Goal: Task Accomplishment & Management: Complete application form

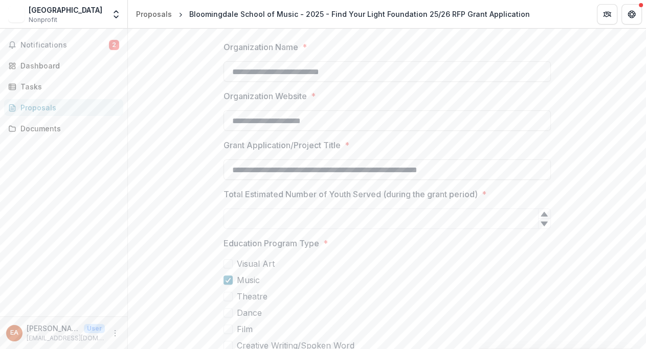
scroll to position [210, 0]
click at [366, 217] on input "Total Estimated Number of Youth Served (during the grant period) *" at bounding box center [386, 219] width 327 height 20
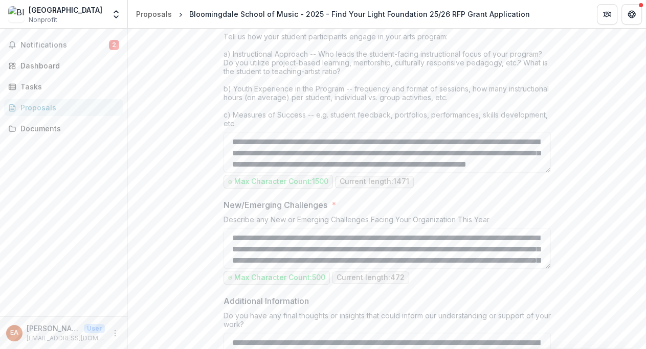
scroll to position [905, 0]
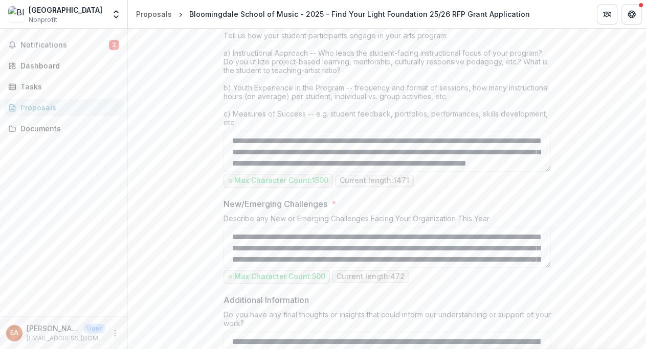
type input "***"
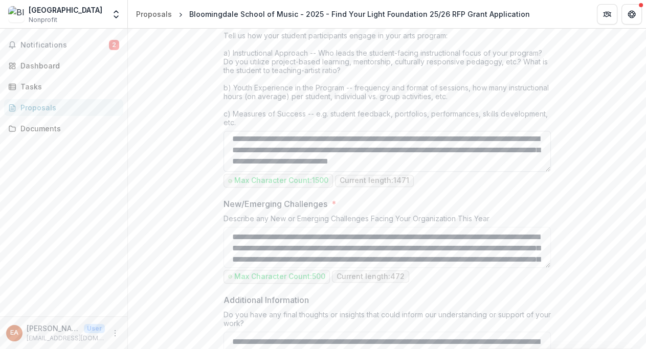
scroll to position [249, 0]
drag, startPoint x: 231, startPoint y: 140, endPoint x: 542, endPoint y: 168, distance: 312.6
click at [542, 168] on textarea "Program Summary *" at bounding box center [386, 151] width 327 height 41
paste textarea "**********"
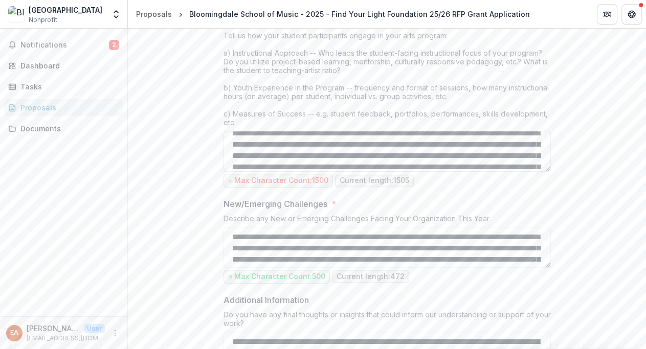
scroll to position [128, 0]
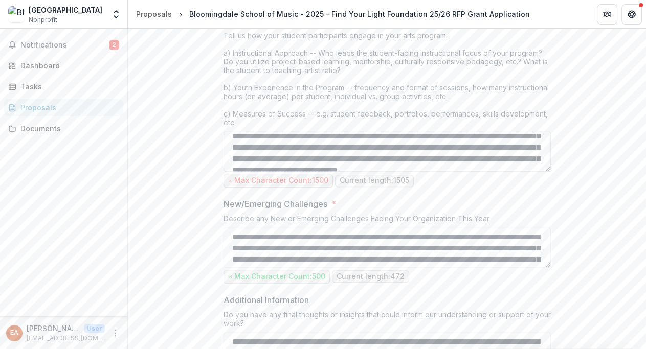
click at [231, 161] on textarea "Program Summary *" at bounding box center [386, 151] width 327 height 41
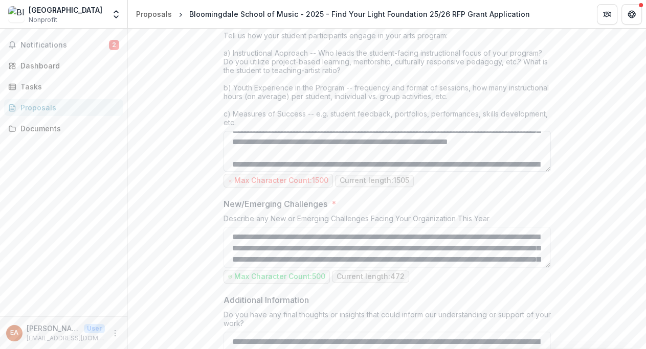
scroll to position [33, 0]
click at [495, 153] on textarea "Program Summary *" at bounding box center [386, 151] width 327 height 41
click at [276, 154] on textarea "Program Summary *" at bounding box center [386, 151] width 327 height 41
click at [371, 153] on textarea "Program Summary *" at bounding box center [386, 151] width 327 height 41
click at [285, 150] on textarea "Program Summary *" at bounding box center [386, 151] width 327 height 41
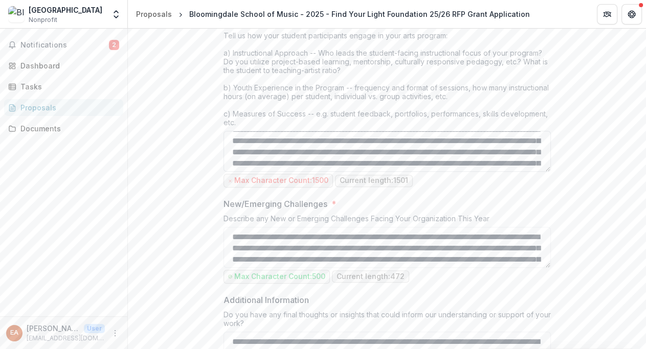
scroll to position [67, 0]
click at [527, 144] on textarea "Program Summary *" at bounding box center [386, 151] width 327 height 41
click at [450, 155] on textarea "Program Summary *" at bounding box center [386, 151] width 327 height 41
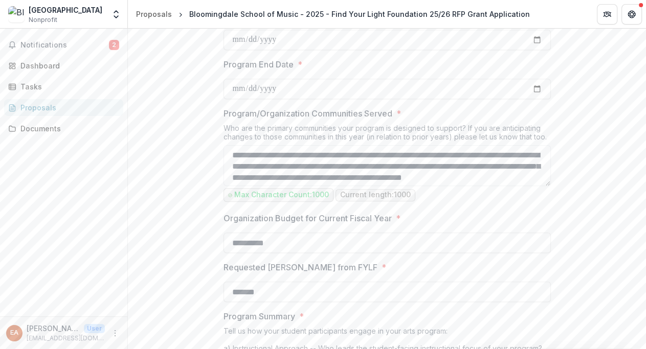
scroll to position [609, 0]
type textarea "**********"
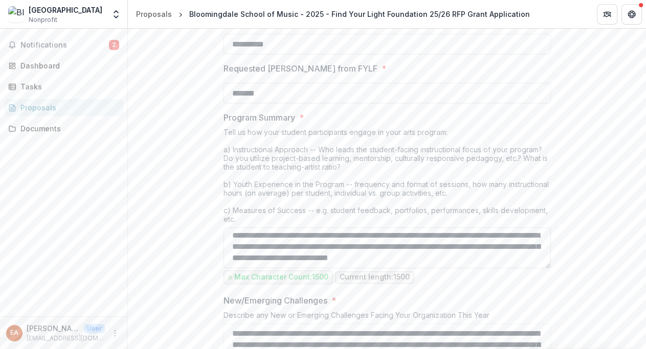
scroll to position [182, 0]
drag, startPoint x: 548, startPoint y: 260, endPoint x: 549, endPoint y: 232, distance: 27.6
click at [549, 232] on textarea "Program Summary *" at bounding box center [386, 247] width 327 height 41
click at [558, 210] on div "**********" at bounding box center [387, 148] width 518 height 1539
click at [548, 235] on textarea "Program Summary *" at bounding box center [386, 247] width 327 height 41
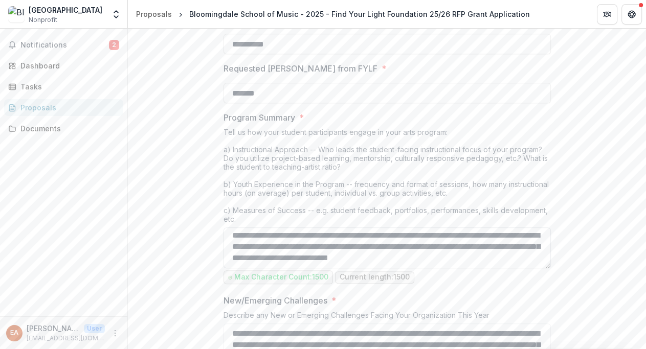
click at [548, 235] on textarea "Program Summary *" at bounding box center [386, 247] width 327 height 41
click at [570, 241] on div "**********" at bounding box center [387, 148] width 518 height 1539
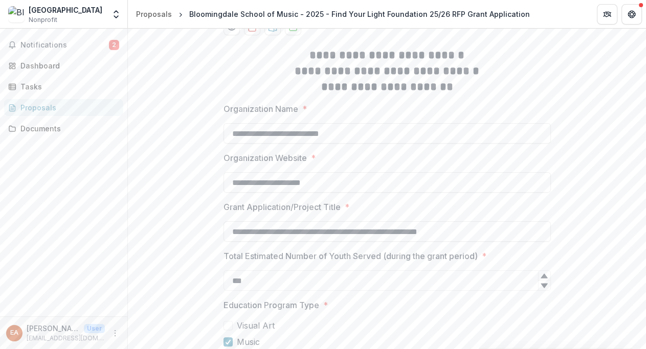
scroll to position [0, 0]
